Goal: Information Seeking & Learning: Find specific page/section

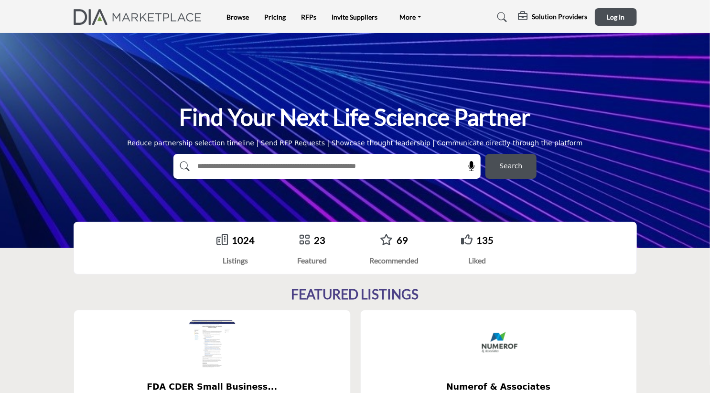
click at [304, 174] on div at bounding box center [316, 166] width 287 height 25
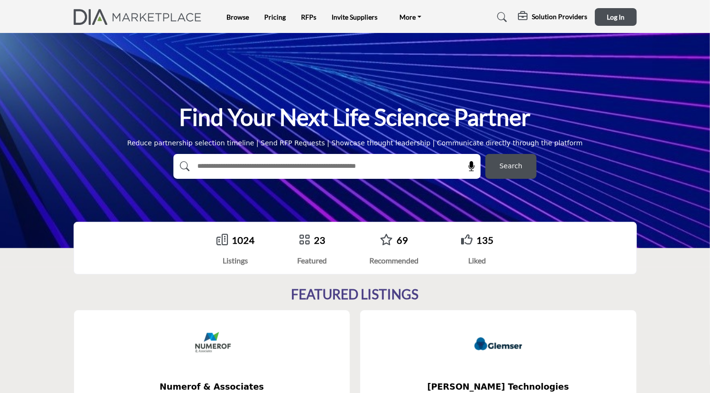
click at [238, 163] on input "text" at bounding box center [306, 166] width 228 height 14
type input "**********"
click at [485, 154] on button "Search" at bounding box center [510, 166] width 51 height 25
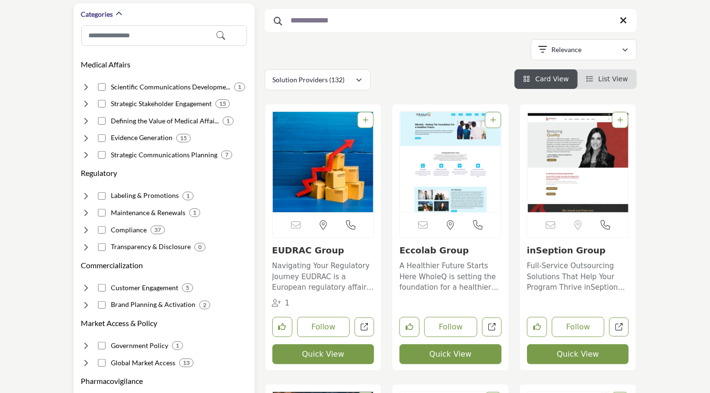
scroll to position [127, 0]
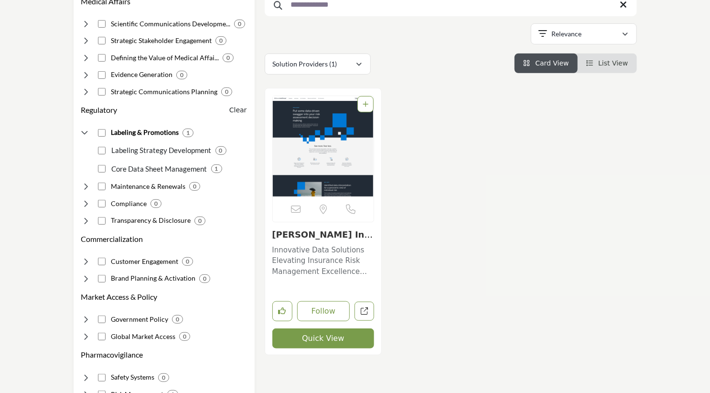
scroll to position [191, 0]
click at [140, 168] on p "Core Data Sheet Management" at bounding box center [158, 168] width 98 height 11
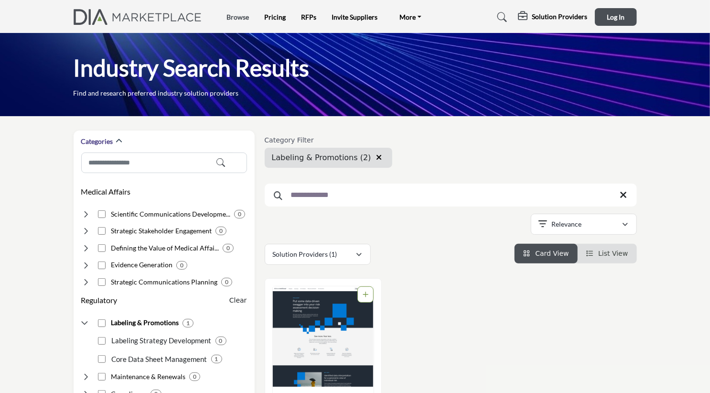
click at [230, 14] on link "Browse" at bounding box center [237, 17] width 22 height 8
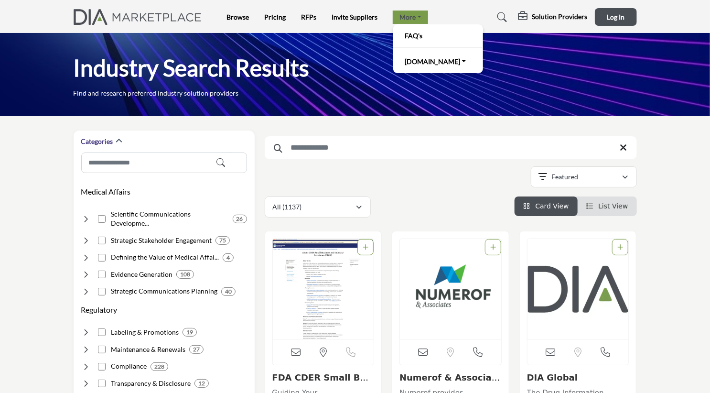
click at [413, 18] on link "More" at bounding box center [410, 17] width 35 height 13
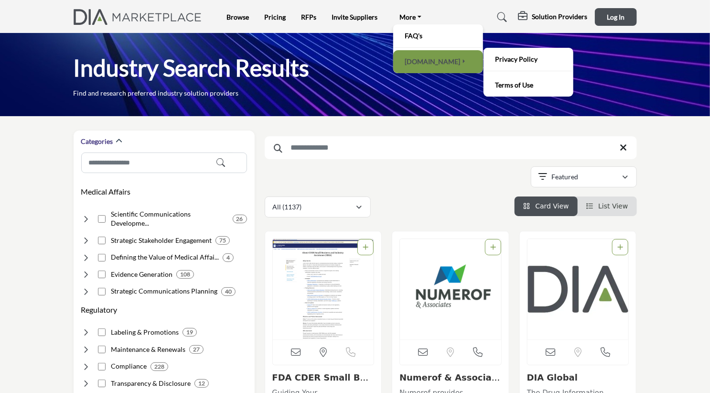
click at [416, 61] on link "[DOMAIN_NAME]" at bounding box center [438, 61] width 80 height 13
